Goal: Task Accomplishment & Management: Use online tool/utility

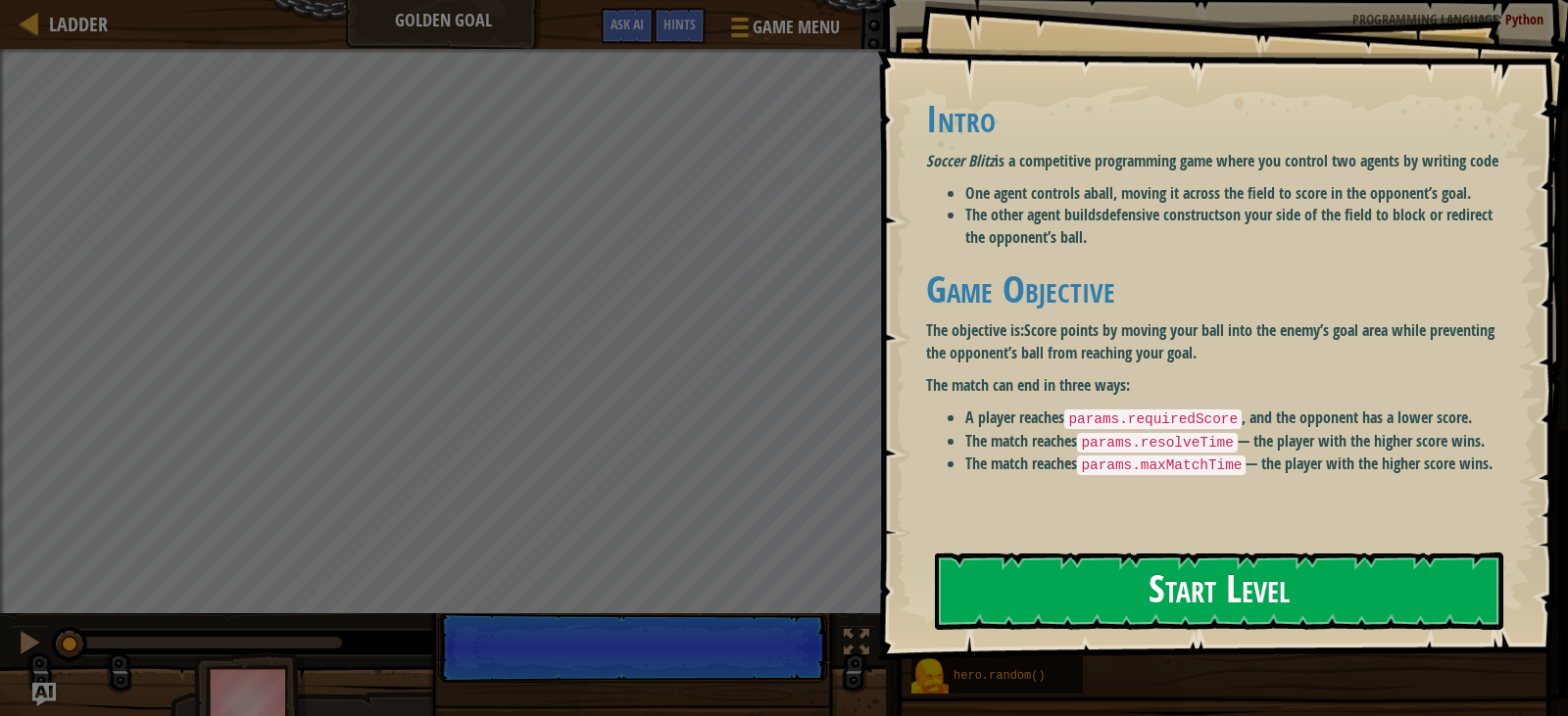
click at [1142, 582] on button "Start Level" at bounding box center [1219, 590] width 568 height 77
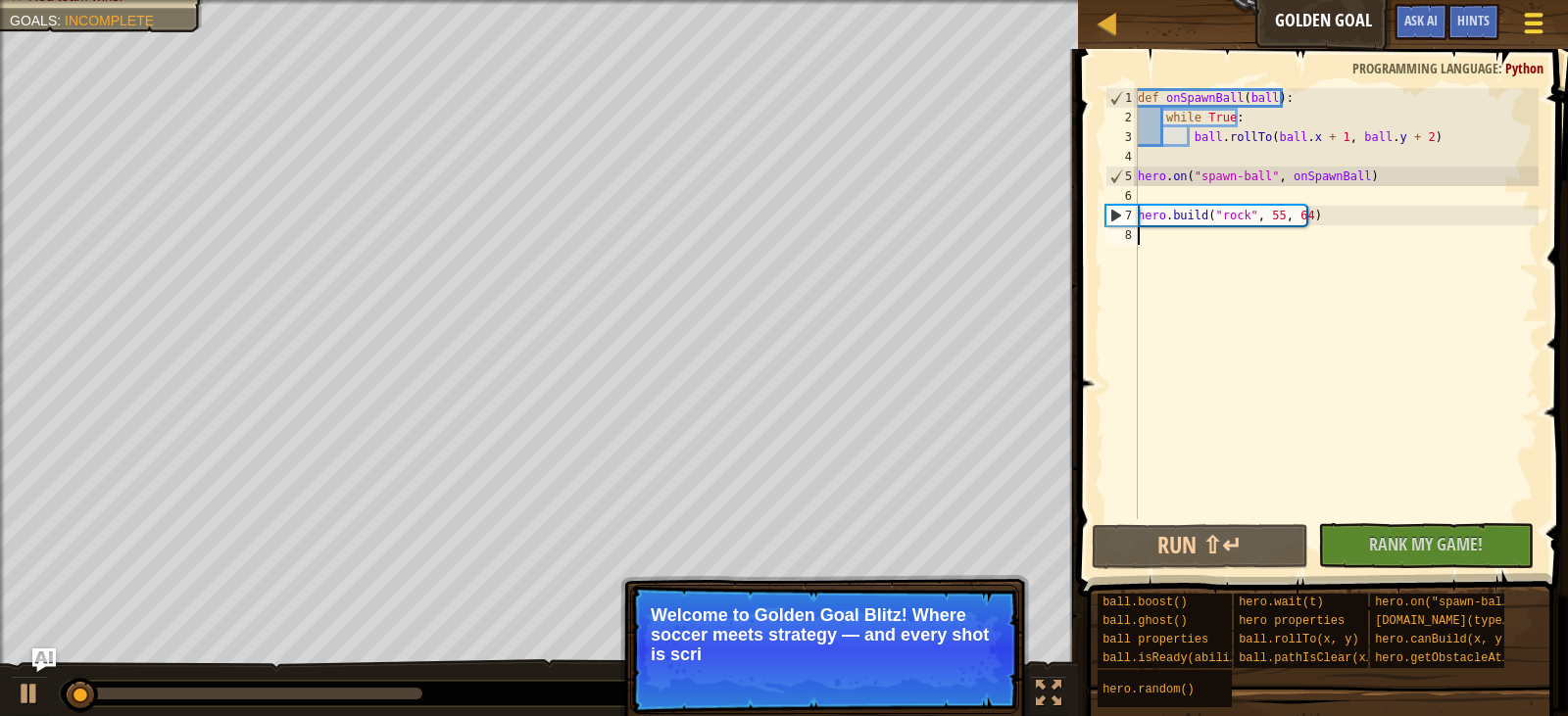
click at [1551, 23] on button "Game Menu" at bounding box center [1534, 26] width 52 height 48
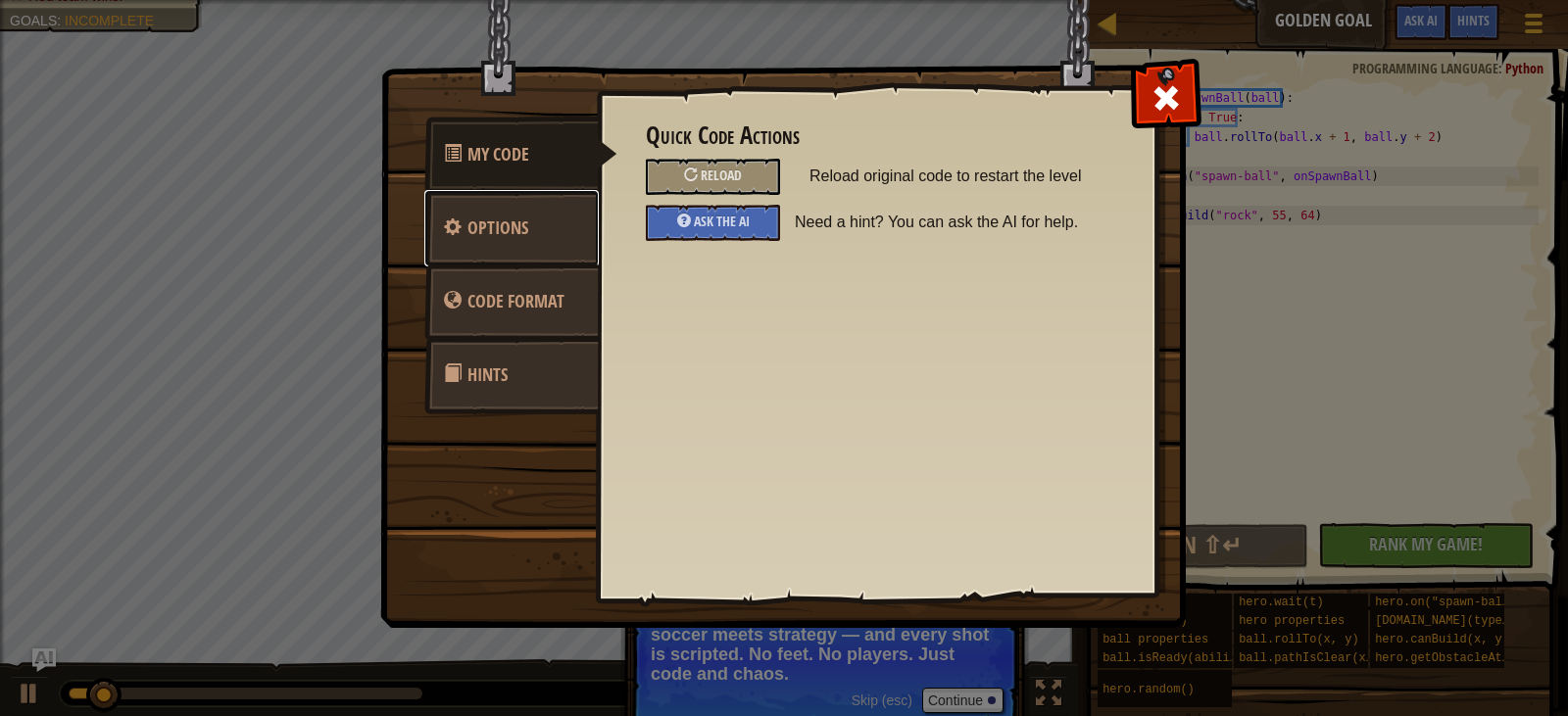
click at [551, 215] on link "Options" at bounding box center [511, 229] width 175 height 77
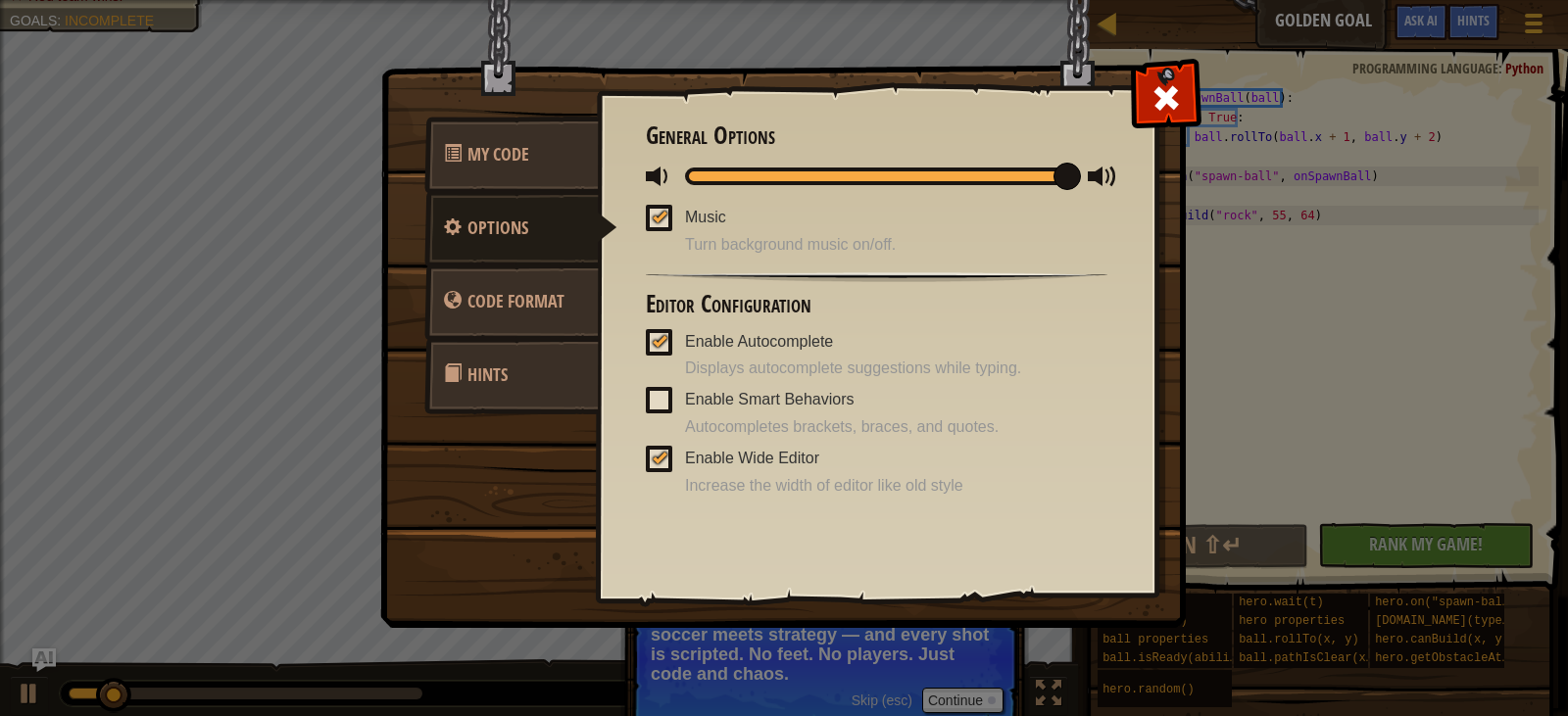
drag, startPoint x: 507, startPoint y: 352, endPoint x: 507, endPoint y: 363, distance: 11.0
click at [507, 363] on link "Hints" at bounding box center [511, 376] width 175 height 77
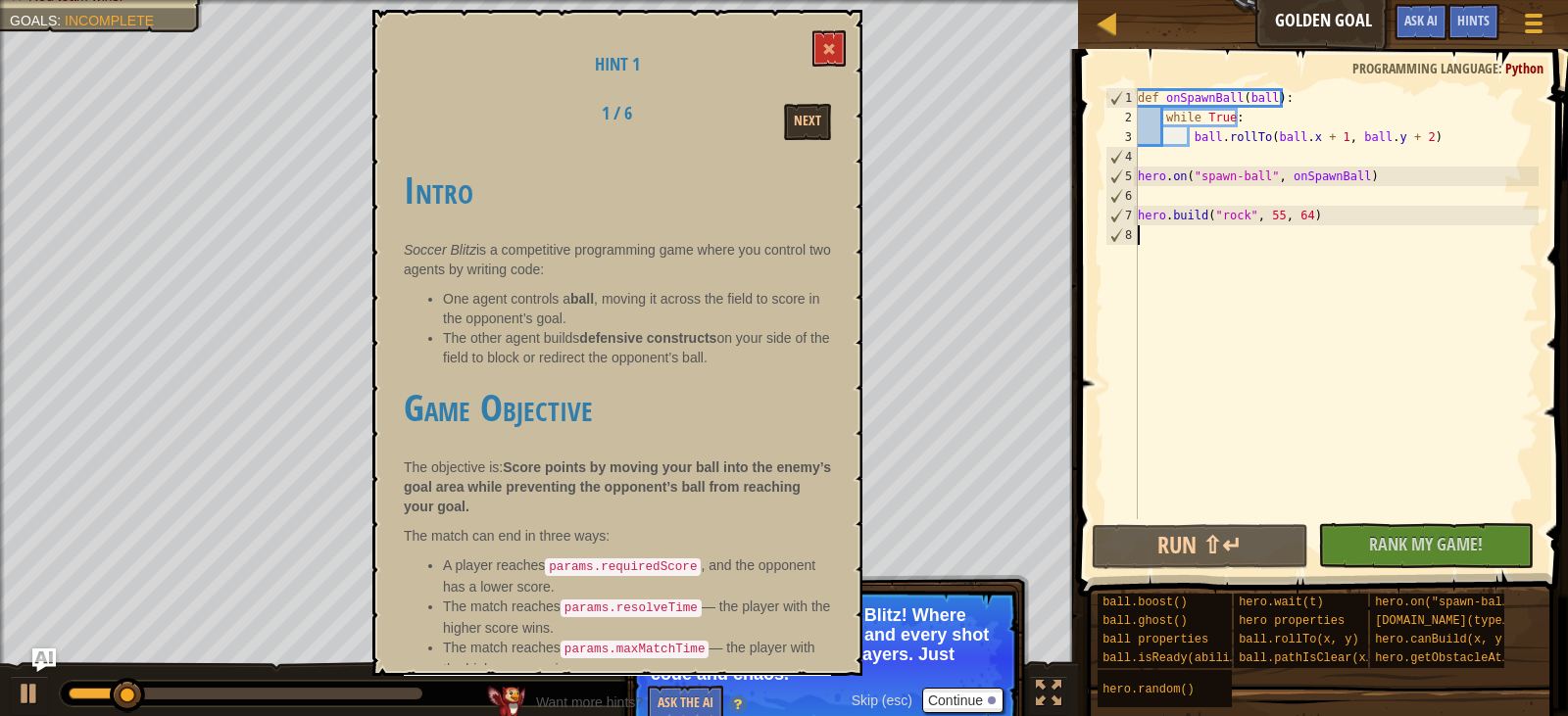
scroll to position [1, 0]
click at [829, 62] on button at bounding box center [829, 48] width 33 height 36
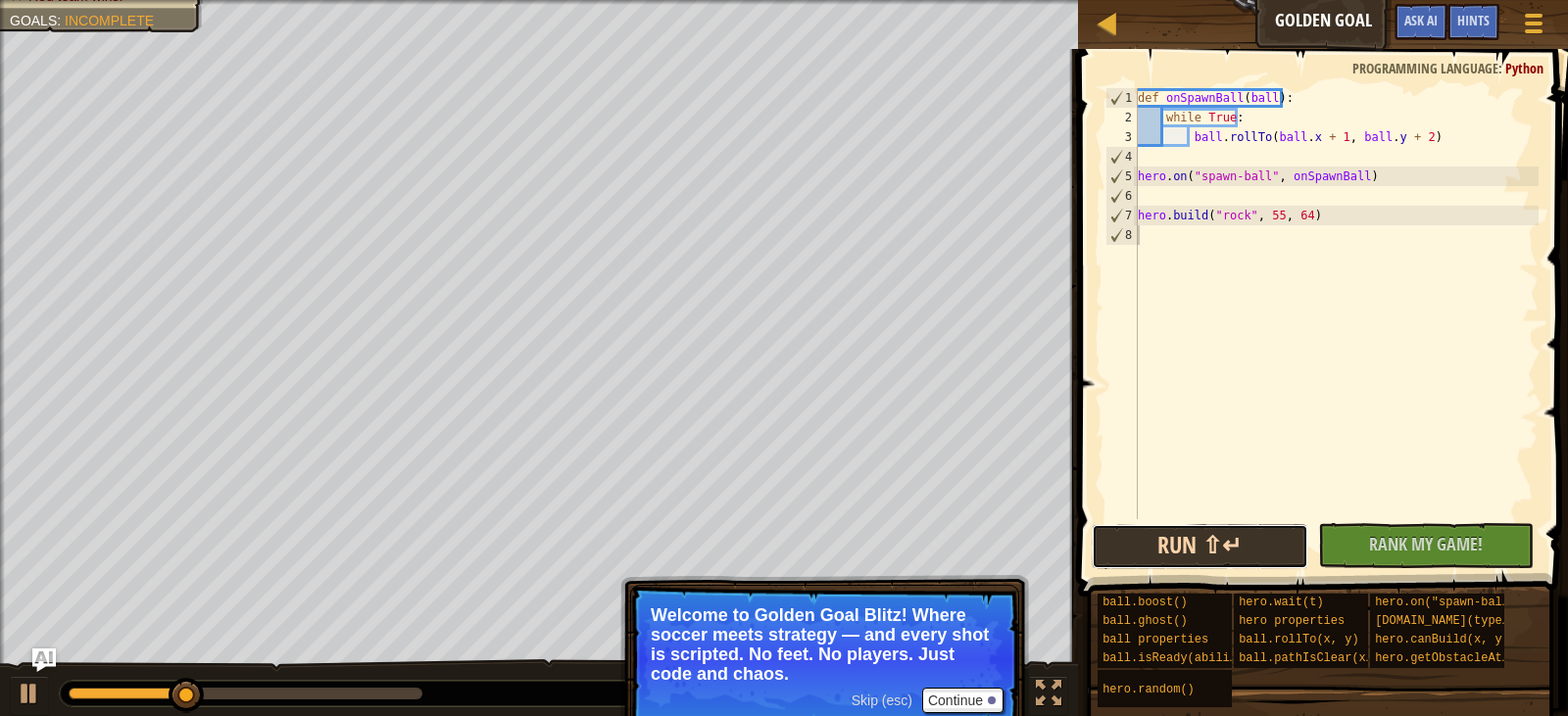
click at [1209, 561] on button "Run ⇧↵" at bounding box center [1200, 546] width 217 height 45
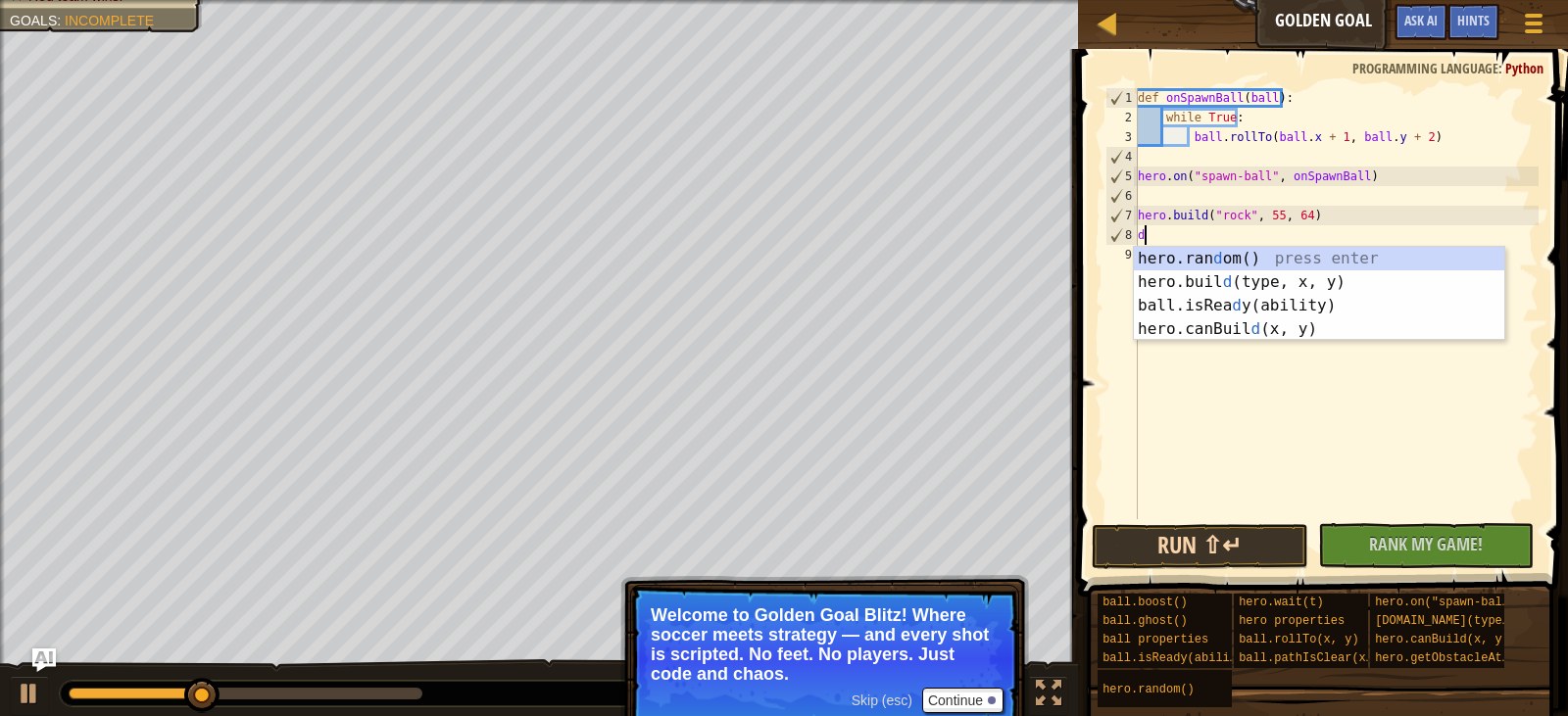
scroll to position [9, 0]
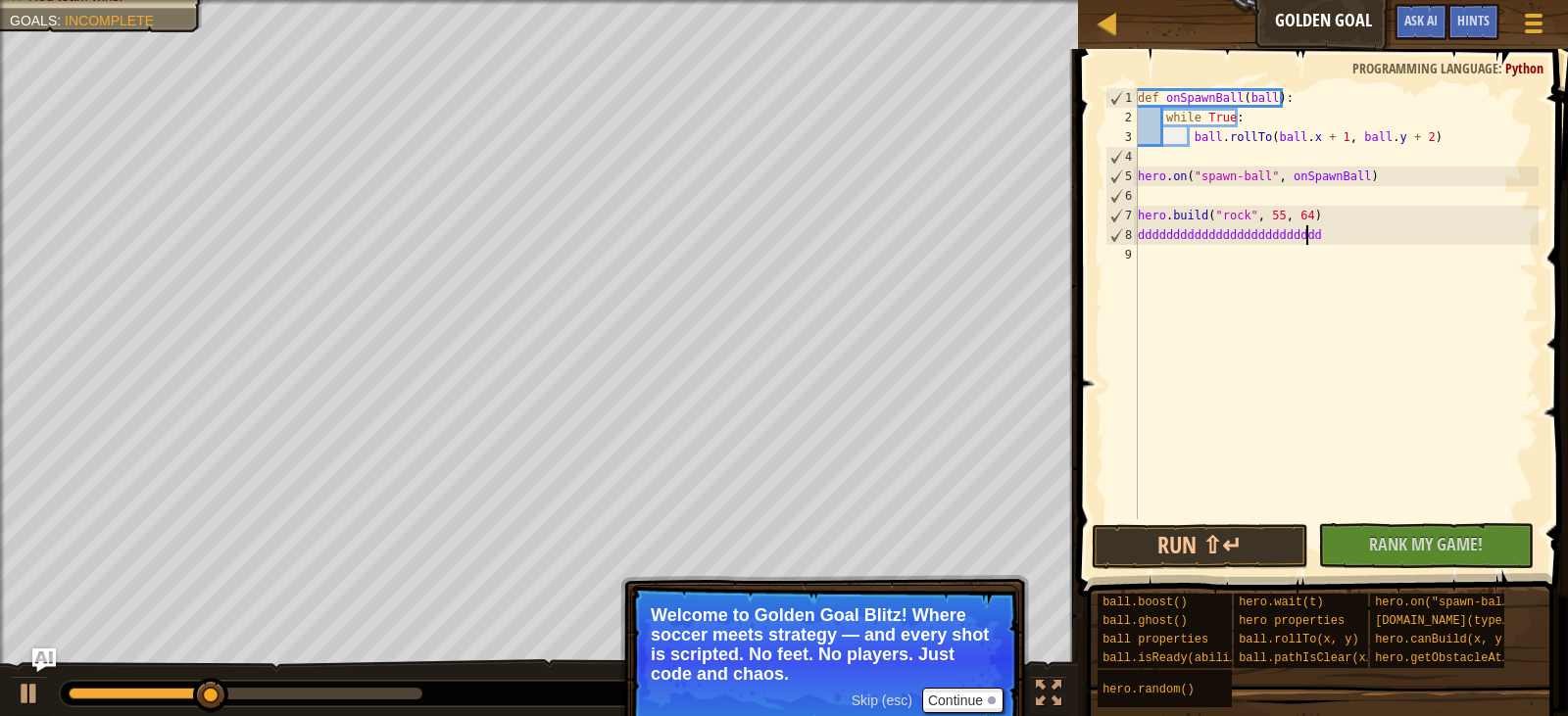
type textarea "dddddddddddddddddddddddddddda"
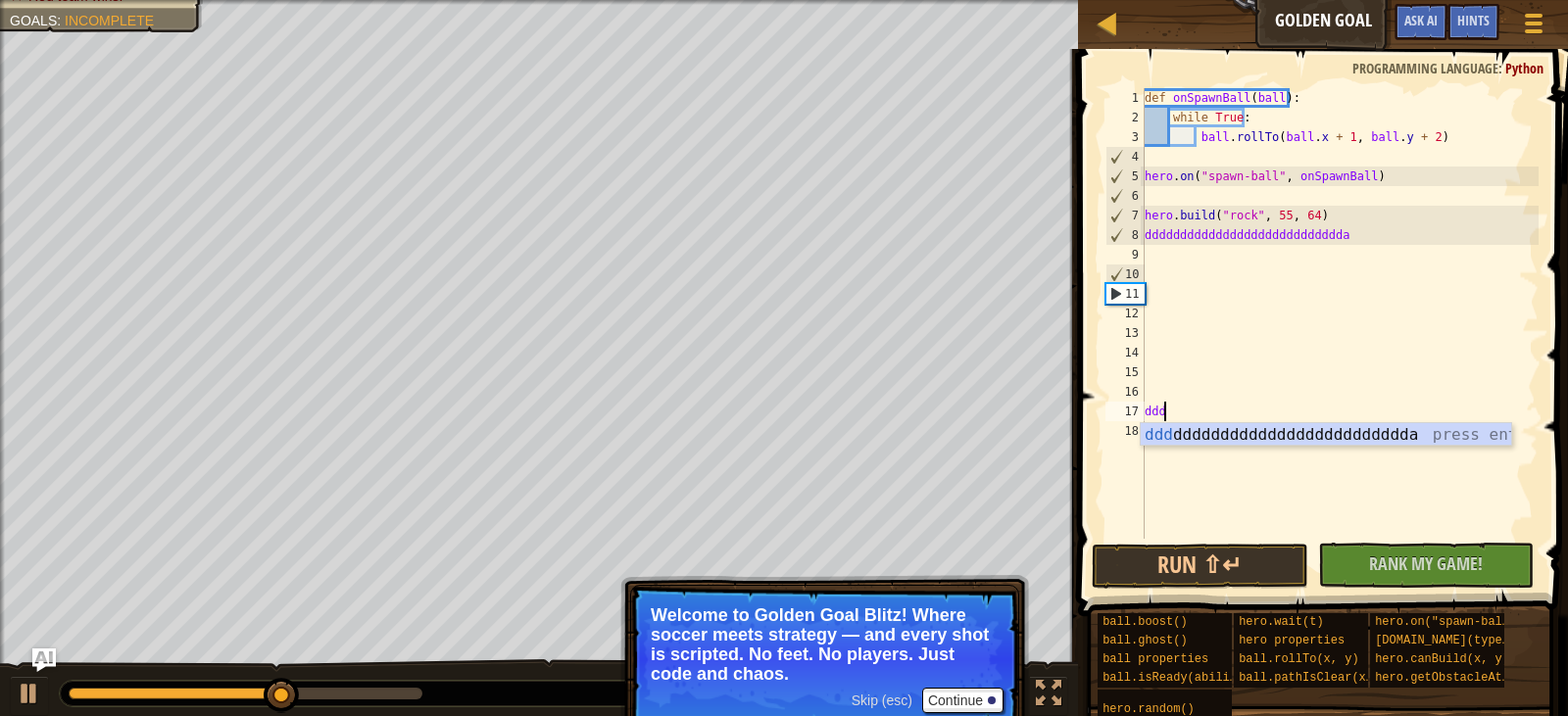
scroll to position [9, 1]
type textarea "d"
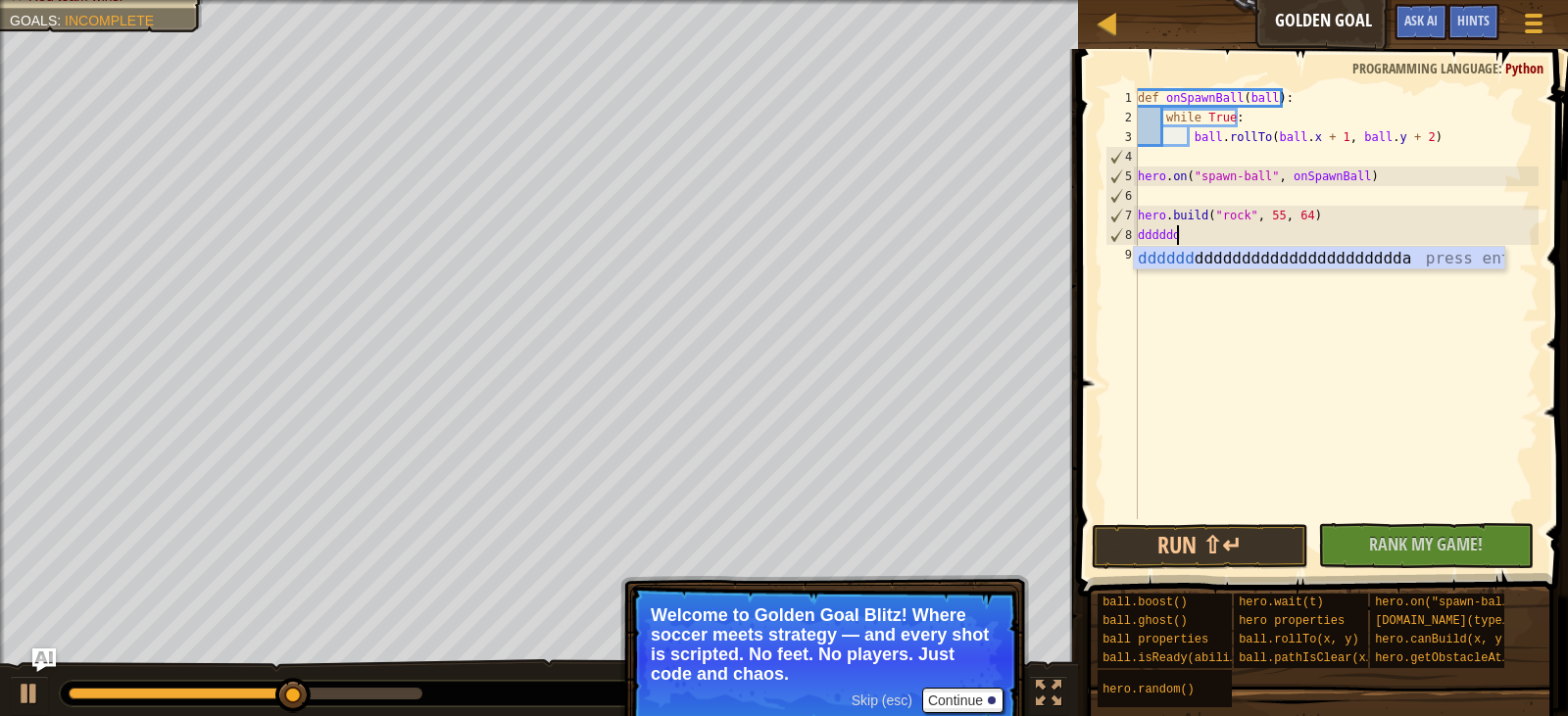
type textarea "d"
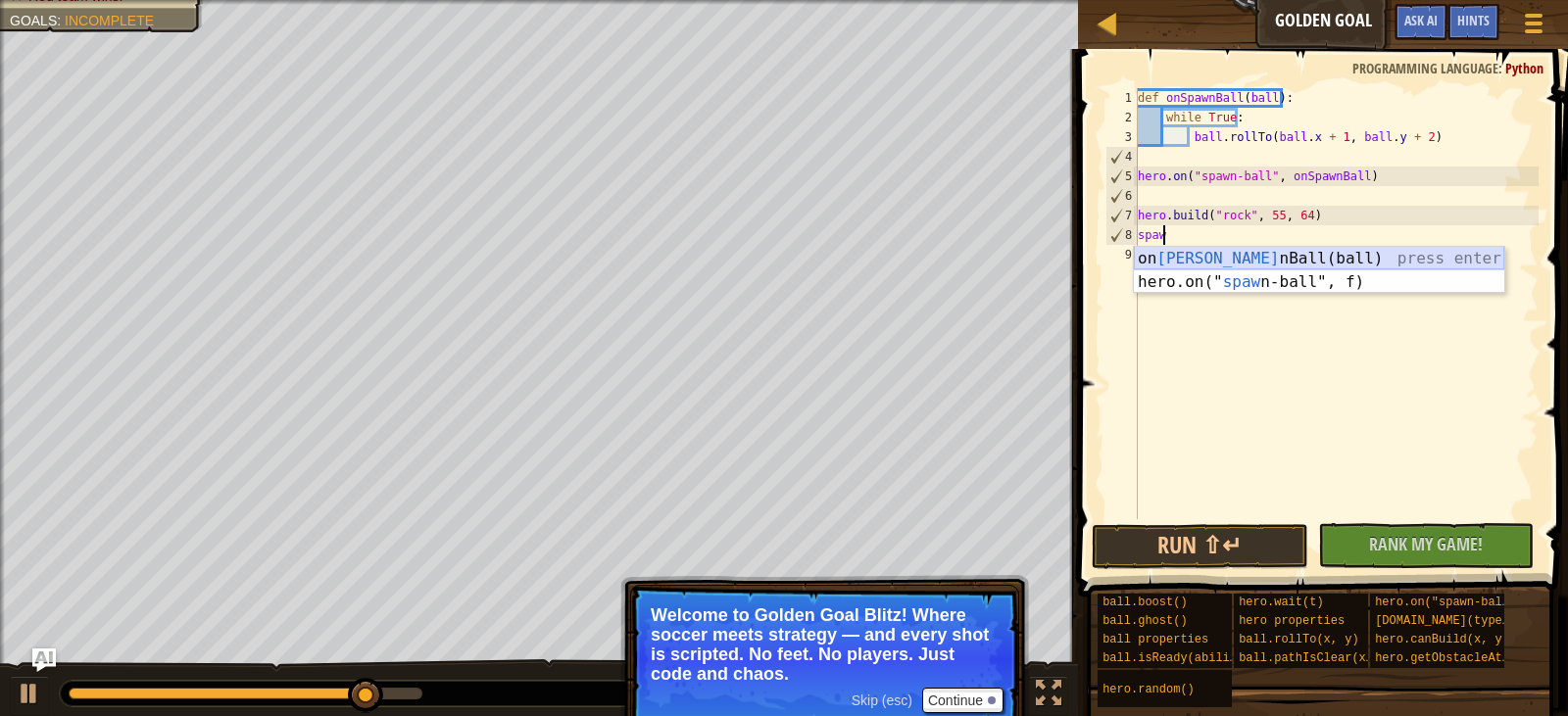
click at [1291, 260] on div "on [PERSON_NAME] nBall(ball) press enter hero.on(" [PERSON_NAME] n-ball", f) pr…" at bounding box center [1320, 294] width 371 height 94
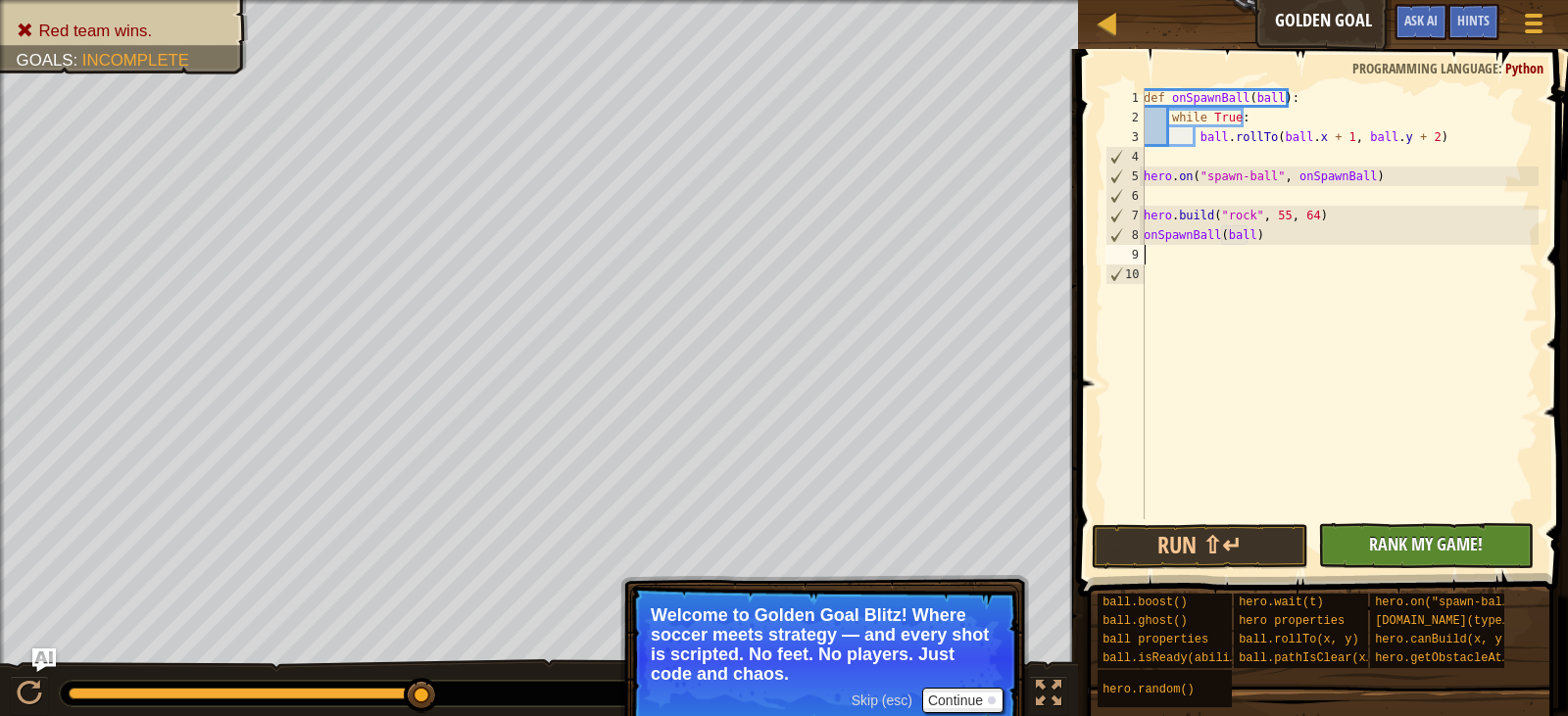
type textarea "onSpawnBall(ball)"
click at [1347, 537] on button "No New Code to Rank Rank My Game! Submitting... Submitted for Ranking Failed to…" at bounding box center [1426, 545] width 217 height 45
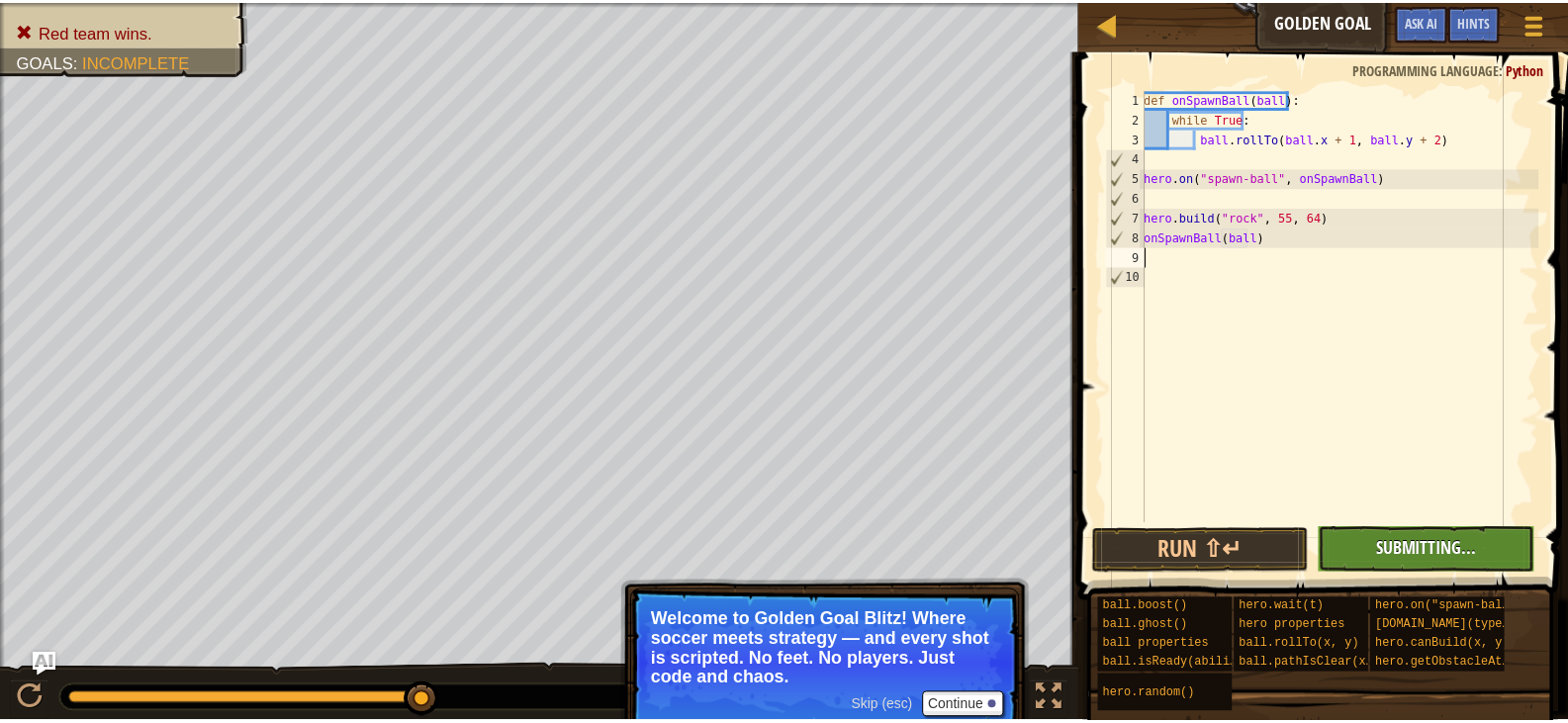
scroll to position [9, 0]
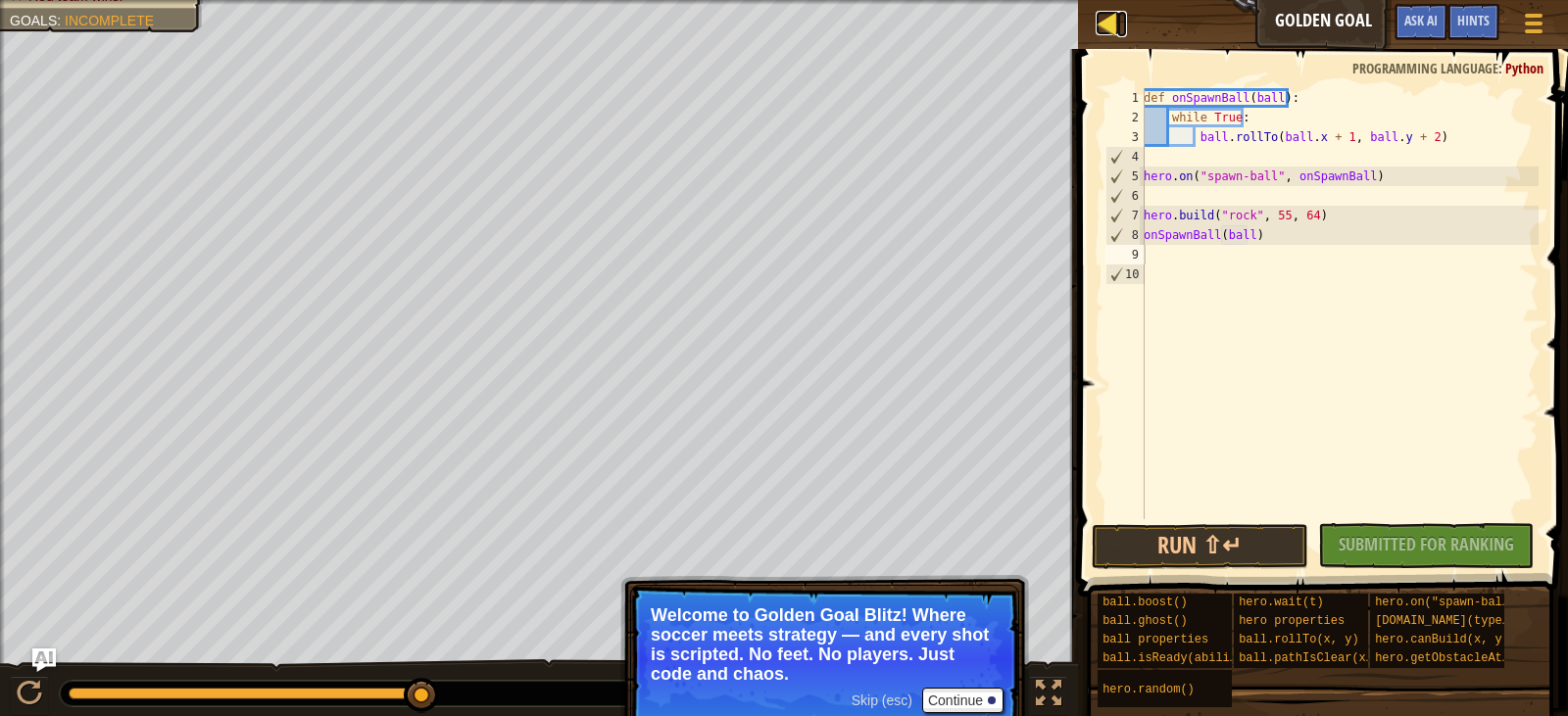
click at [1124, 12] on link "Ladder" at bounding box center [1123, 24] width 10 height 26
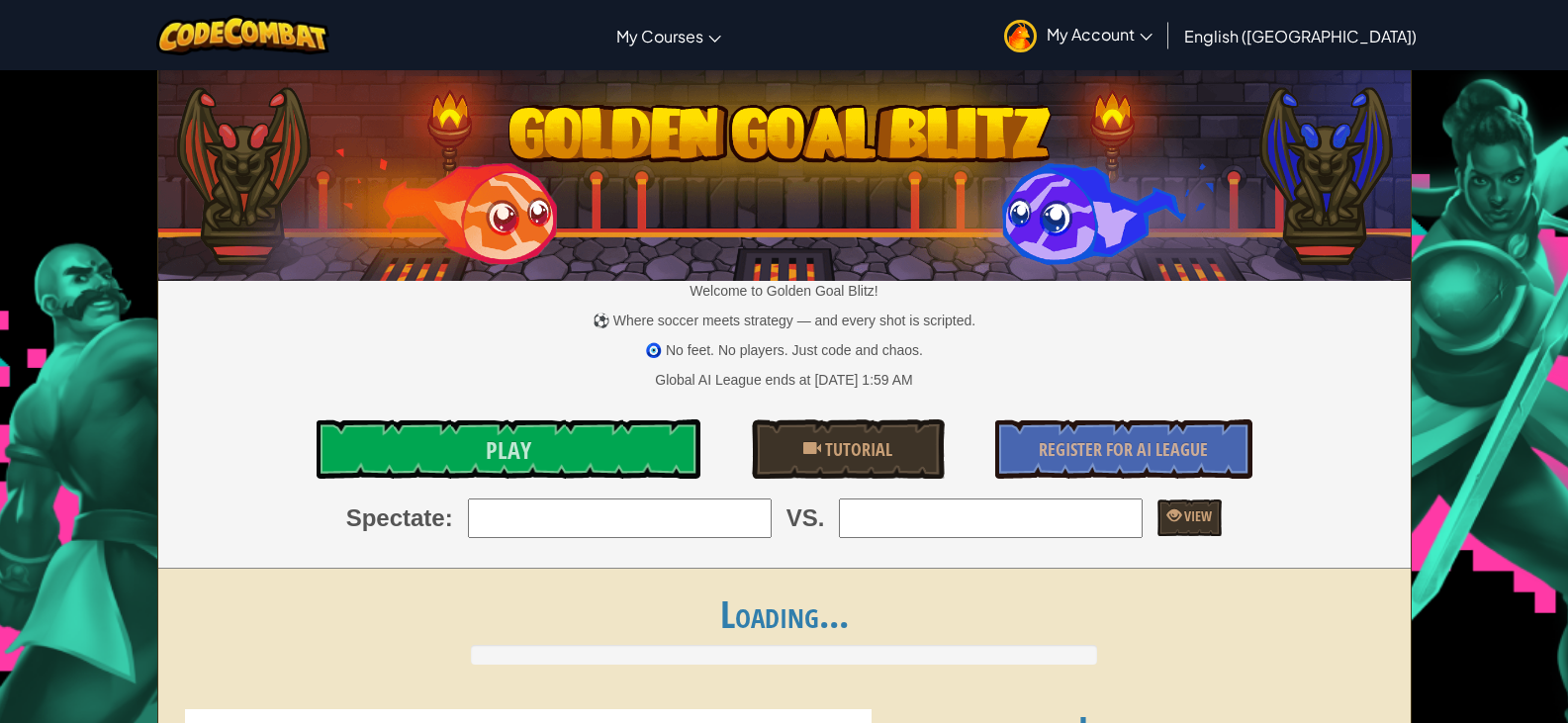
click at [1136, 18] on link "My Account" at bounding box center [1079, 35] width 168 height 62
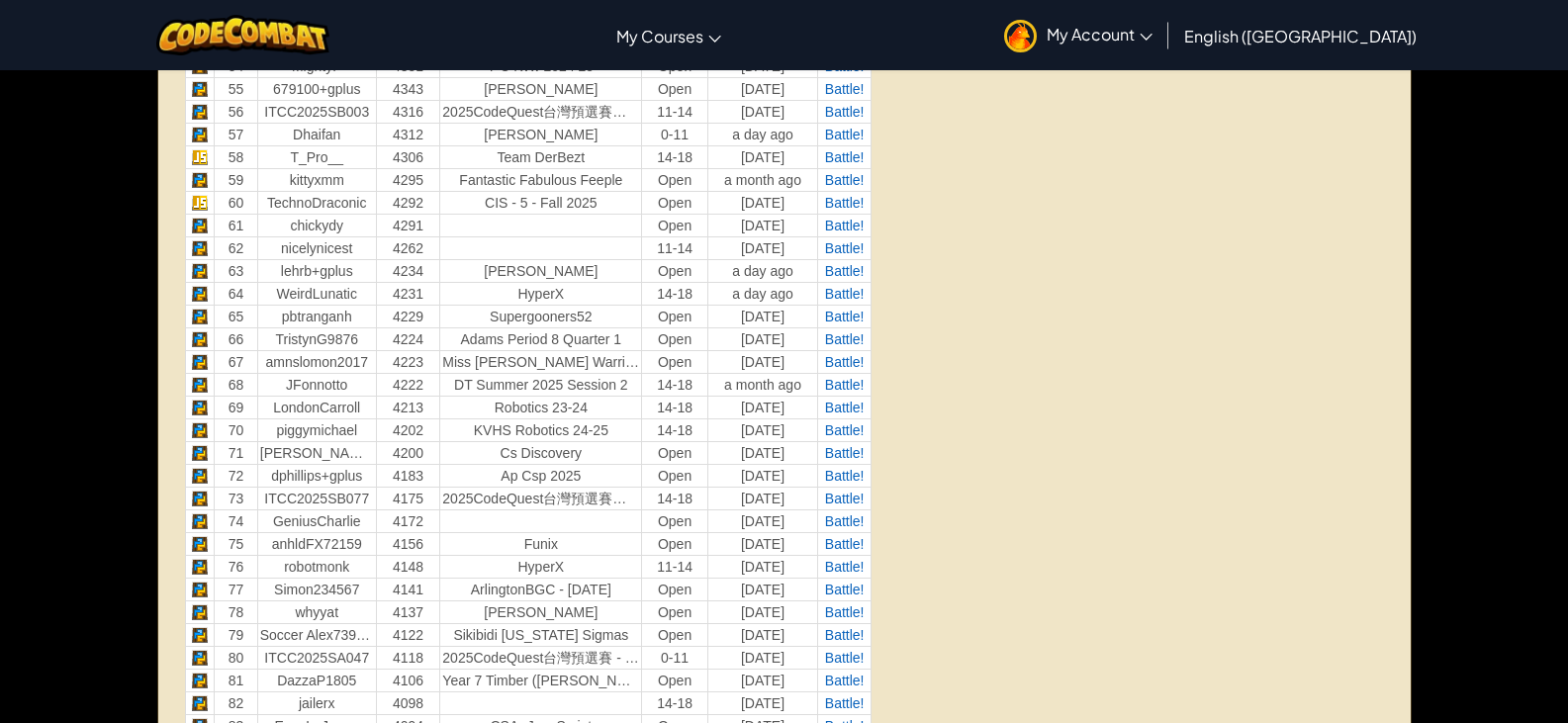
scroll to position [2123, 0]
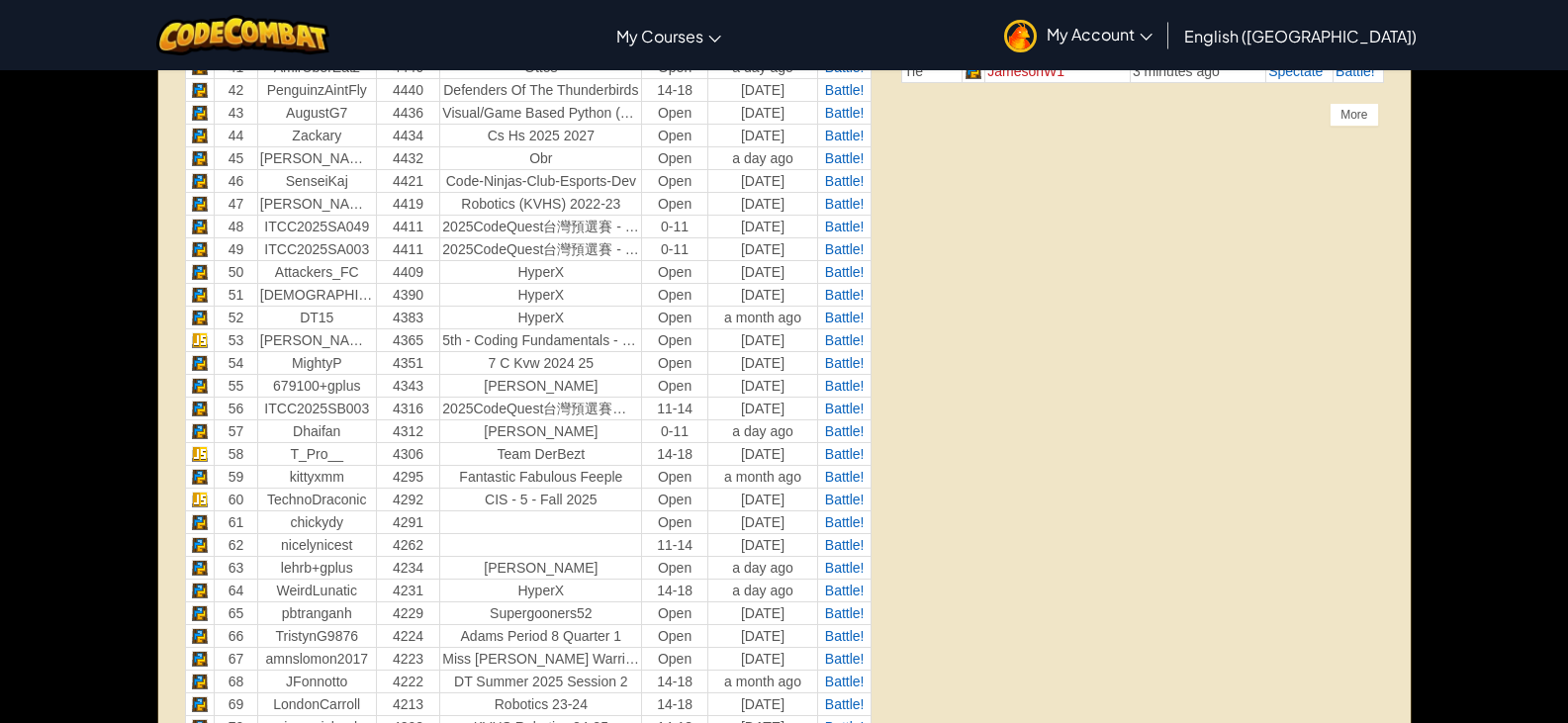
drag, startPoint x: 428, startPoint y: 683, endPoint x: 431, endPoint y: 629, distance: 54.1
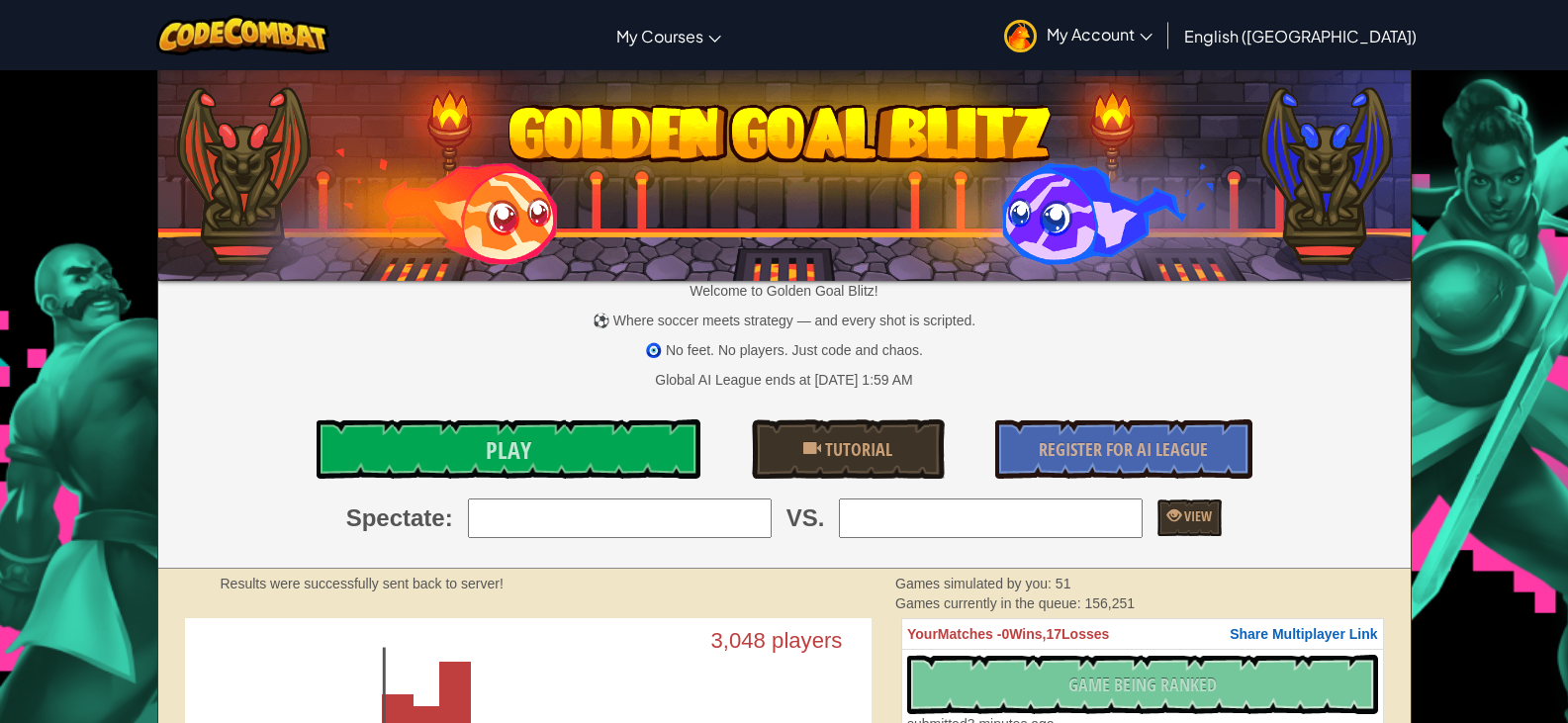
scroll to position [99, 0]
